Goal: Task Accomplishment & Management: Manage account settings

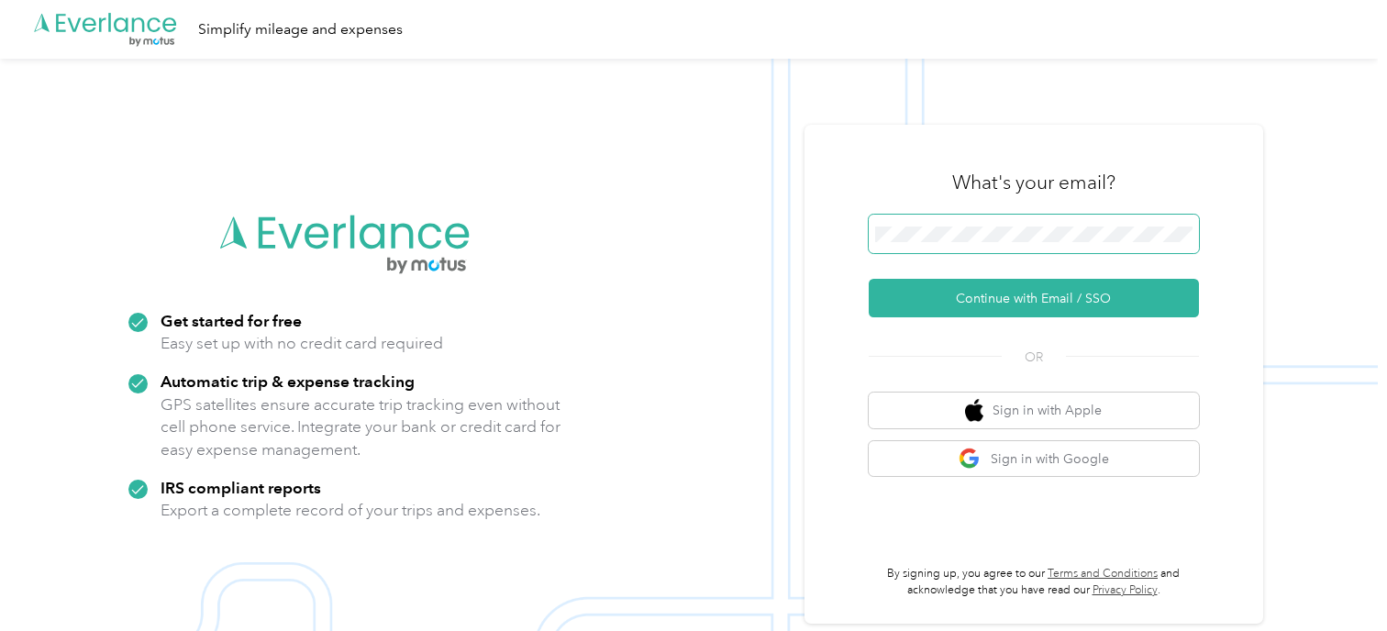
click at [987, 218] on span at bounding box center [1034, 234] width 330 height 39
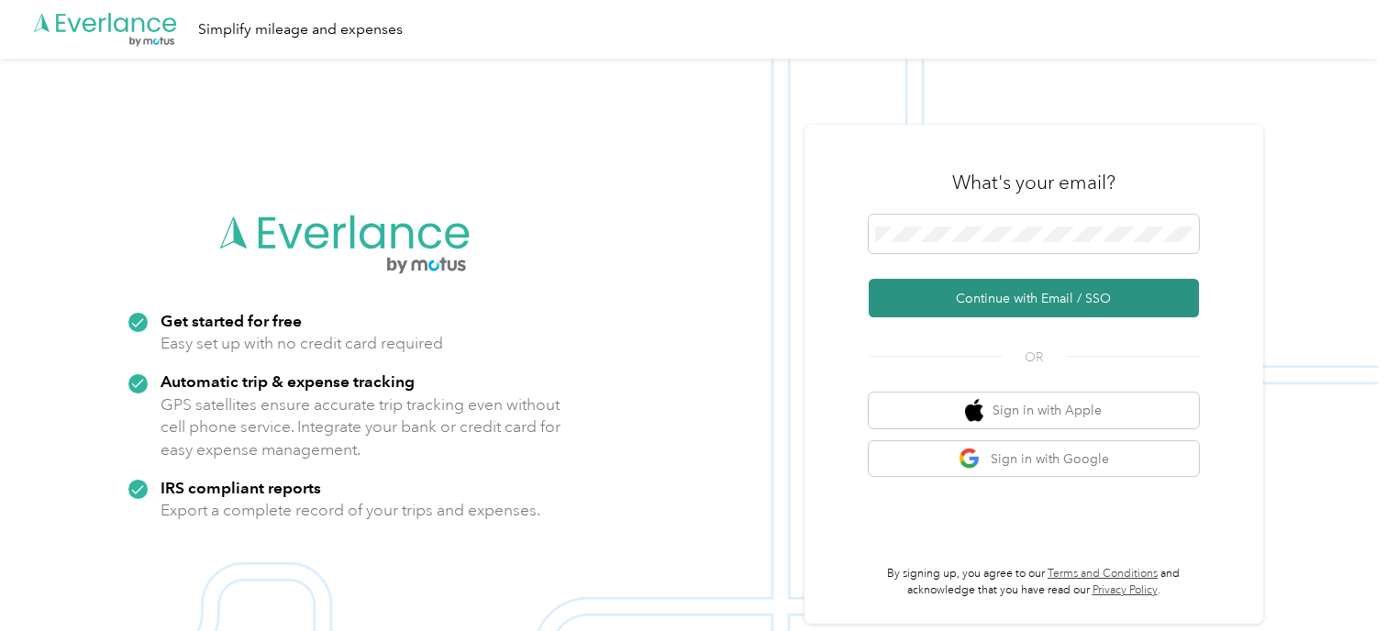
click at [1002, 309] on button "Continue with Email / SSO" at bounding box center [1034, 298] width 330 height 39
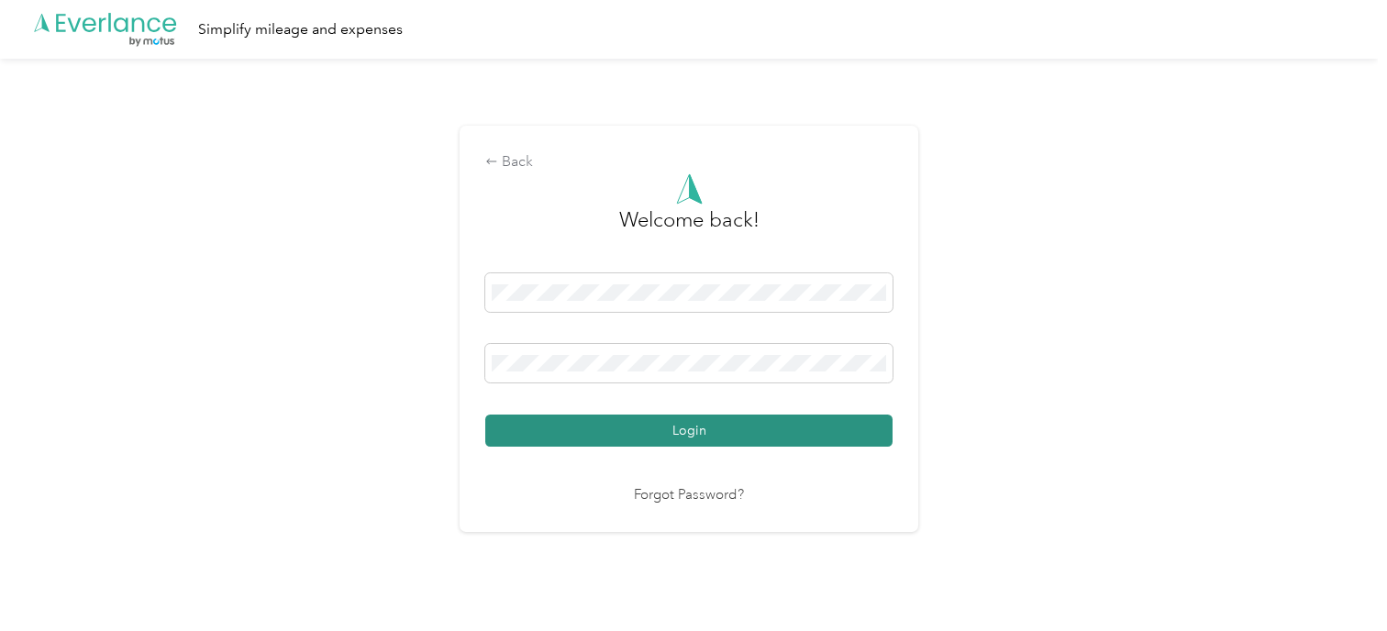
click at [596, 434] on button "Login" at bounding box center [688, 431] width 407 height 32
